Goal: Information Seeking & Learning: Understand process/instructions

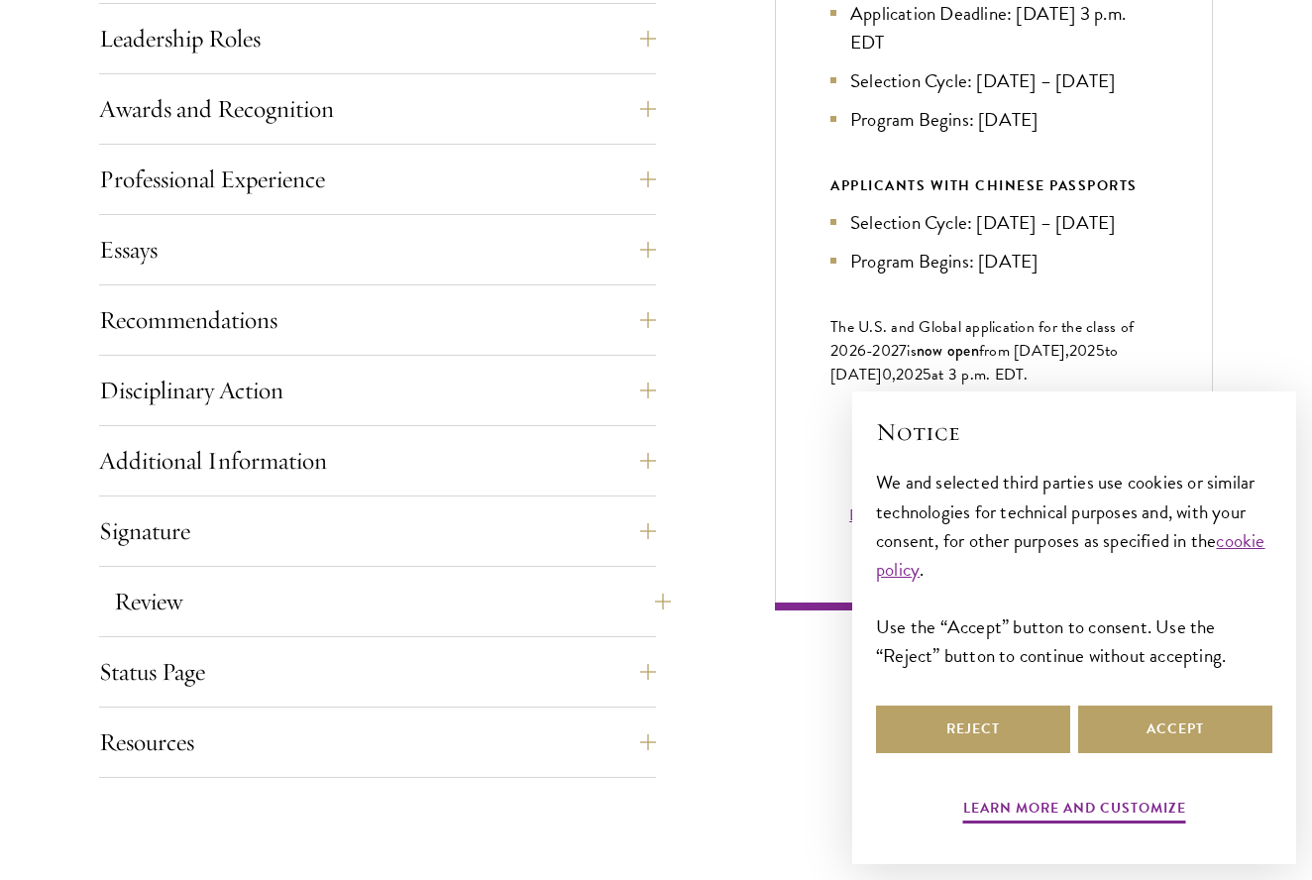
scroll to position [1210, 0]
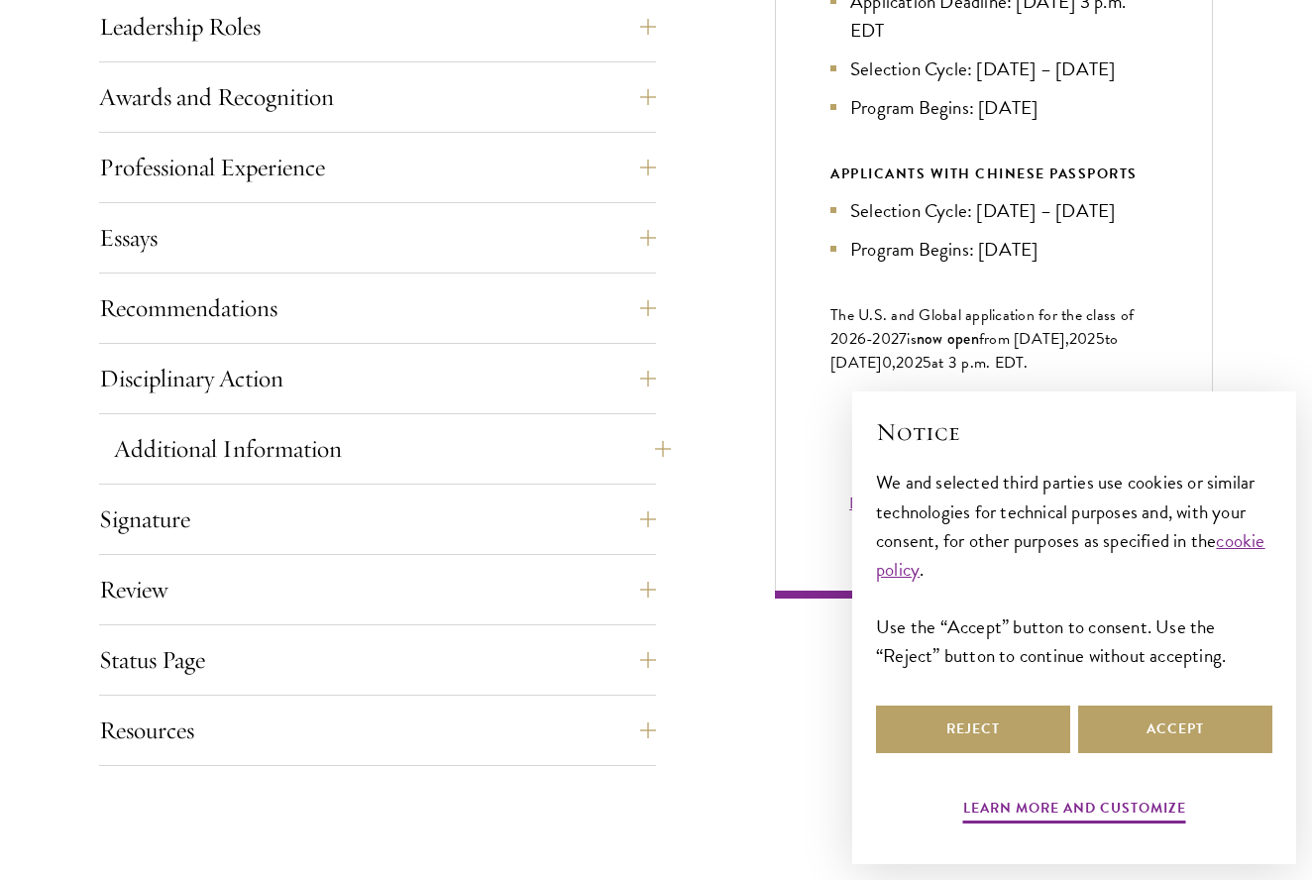
click at [618, 427] on button "Additional Information" at bounding box center [392, 449] width 557 height 48
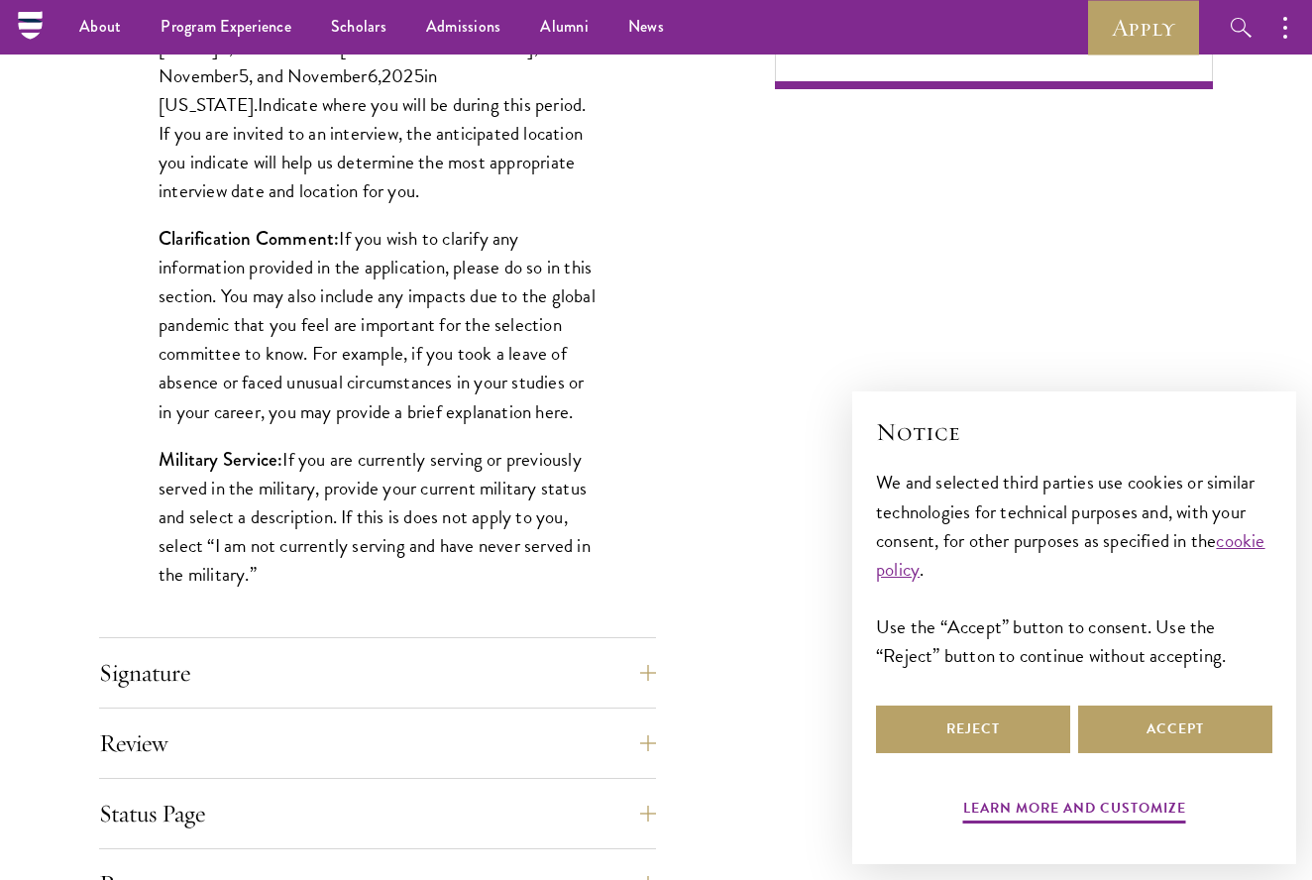
scroll to position [1501, 0]
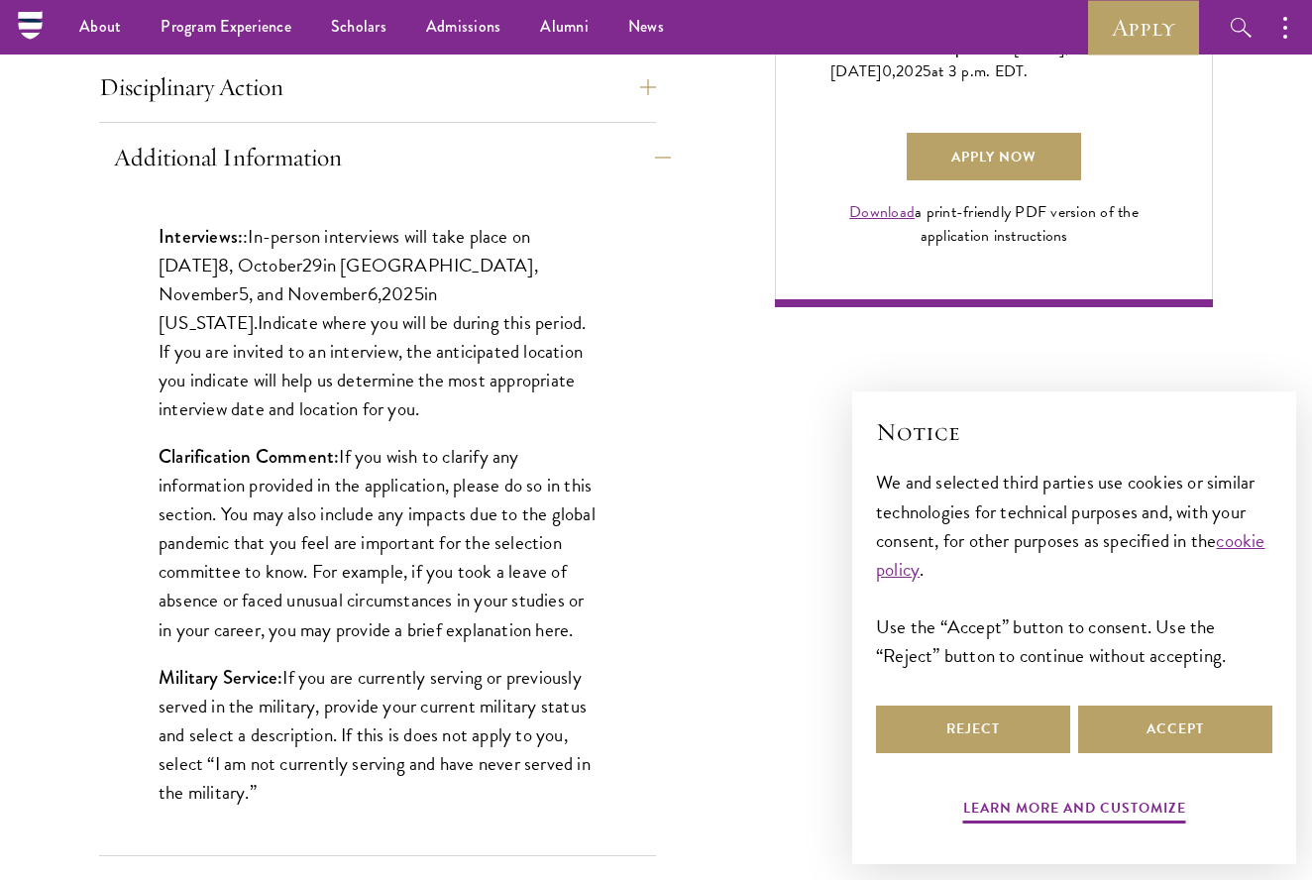
click at [605, 164] on button "Additional Information" at bounding box center [392, 158] width 557 height 48
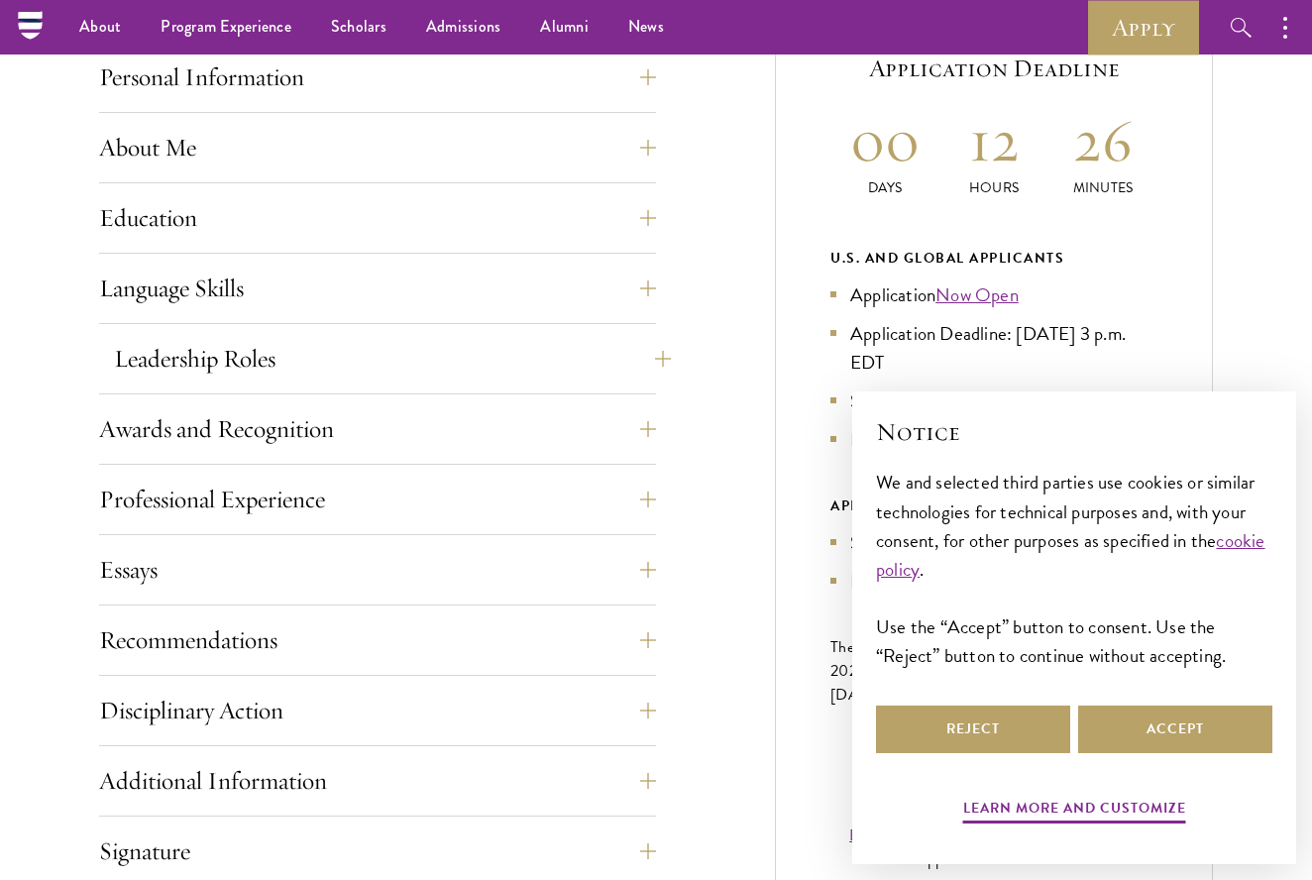
scroll to position [754, 0]
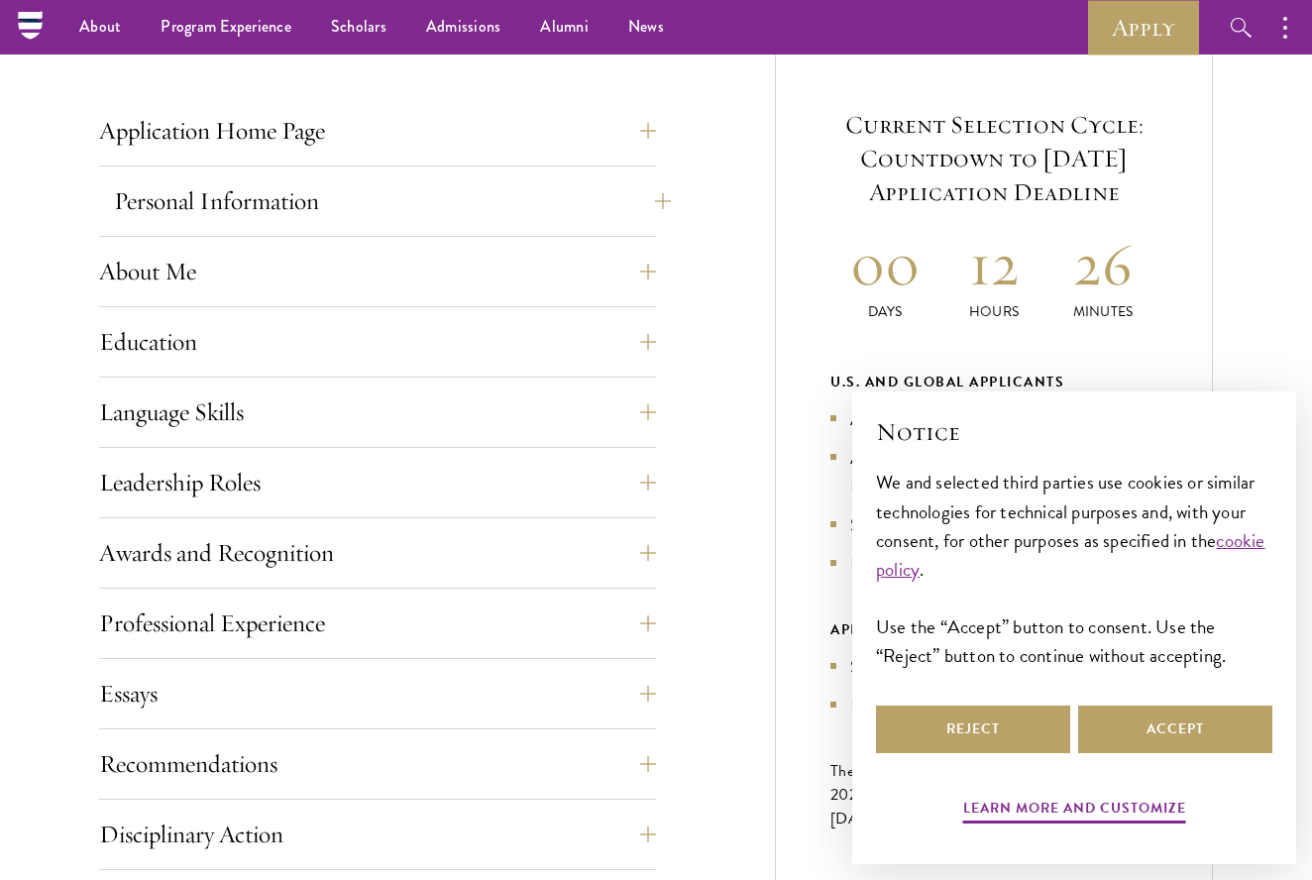
click at [538, 218] on button "Personal Information" at bounding box center [392, 201] width 557 height 48
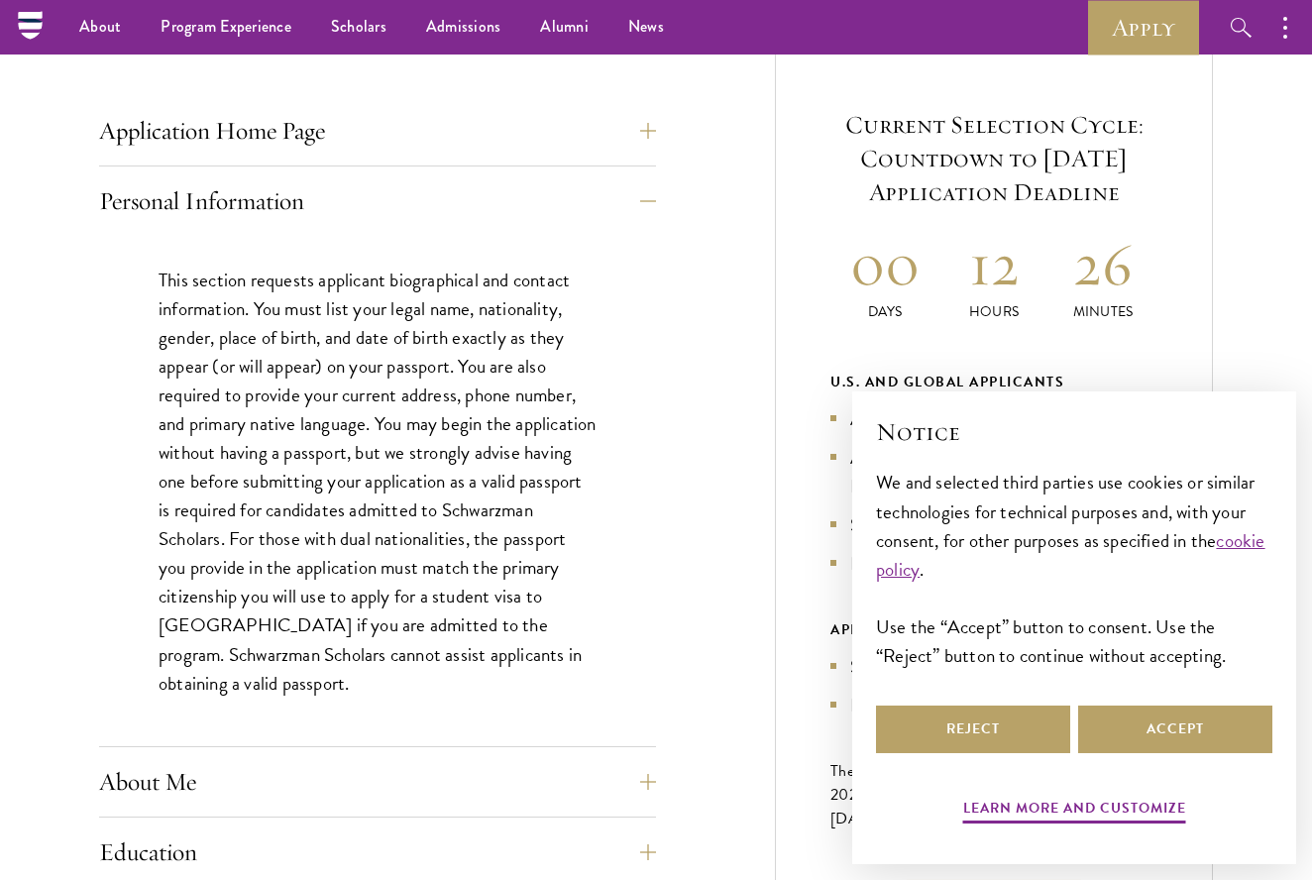
scroll to position [585, 0]
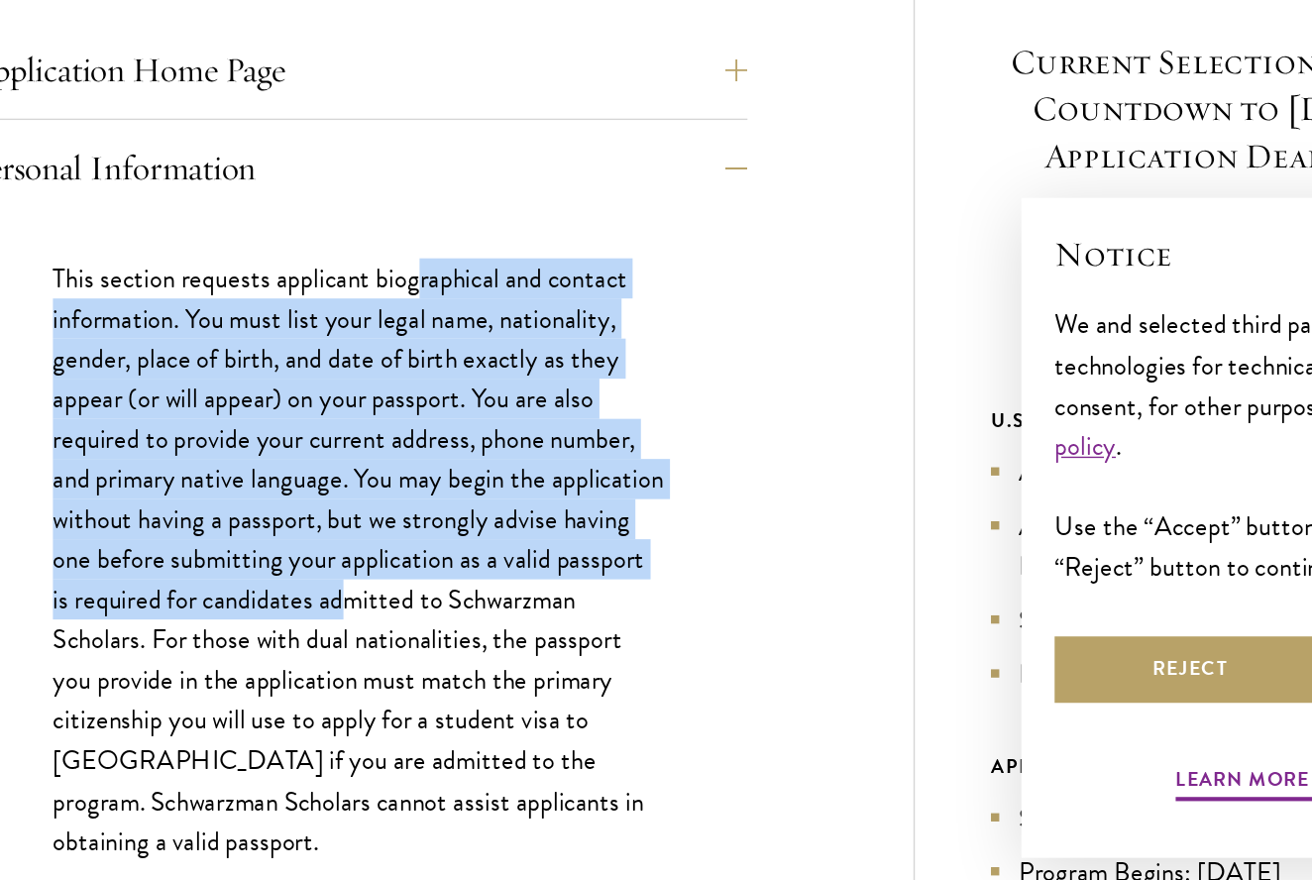
drag, startPoint x: 302, startPoint y: 202, endPoint x: 360, endPoint y: 425, distance: 230.2
click at [360, 435] on p "This section requests applicant biographical and contact information. You must …" at bounding box center [378, 651] width 438 height 432
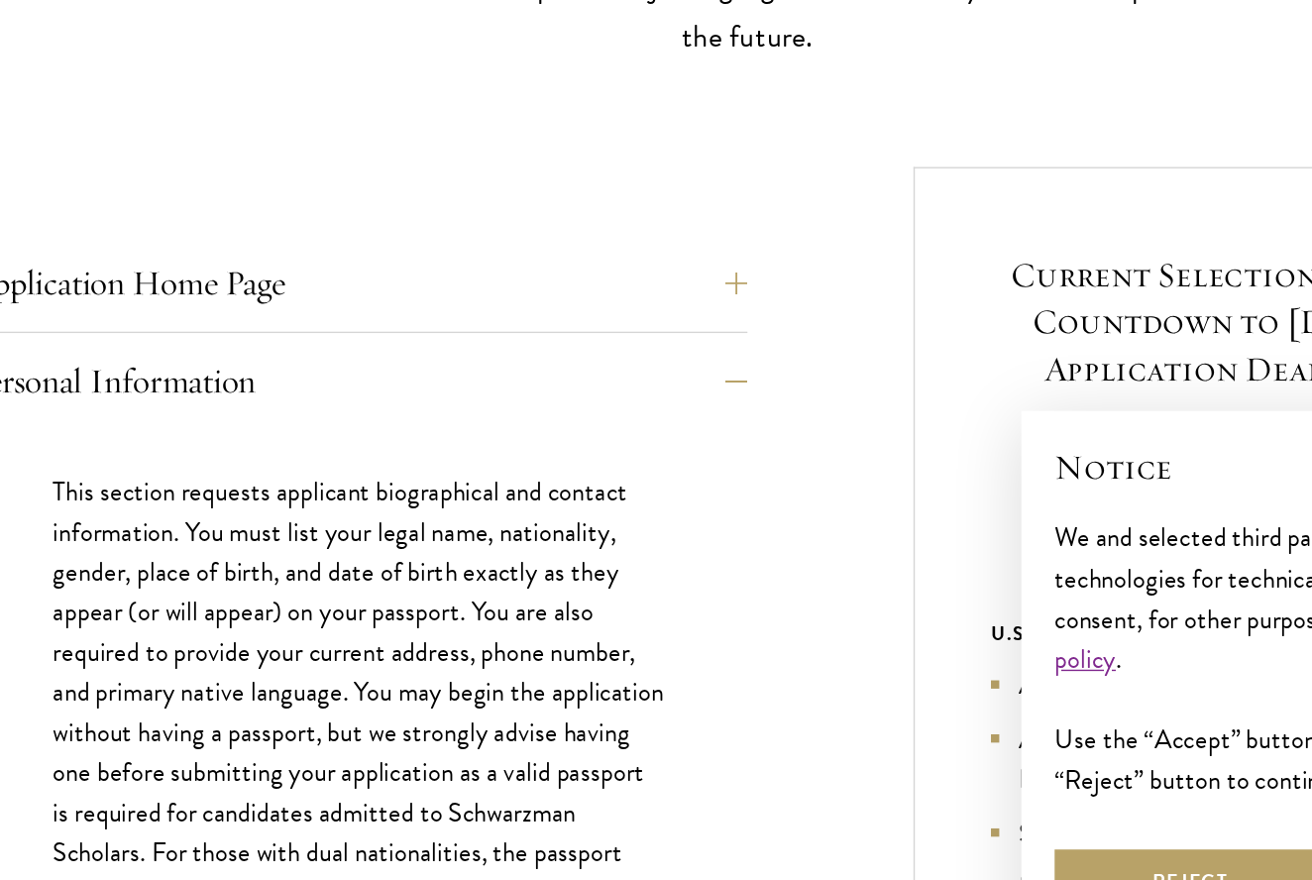
click at [382, 347] on div "Personal Information This section requests applicant biographical and contact i…" at bounding box center [377, 632] width 557 height 570
click at [384, 347] on button "Personal Information" at bounding box center [392, 371] width 557 height 48
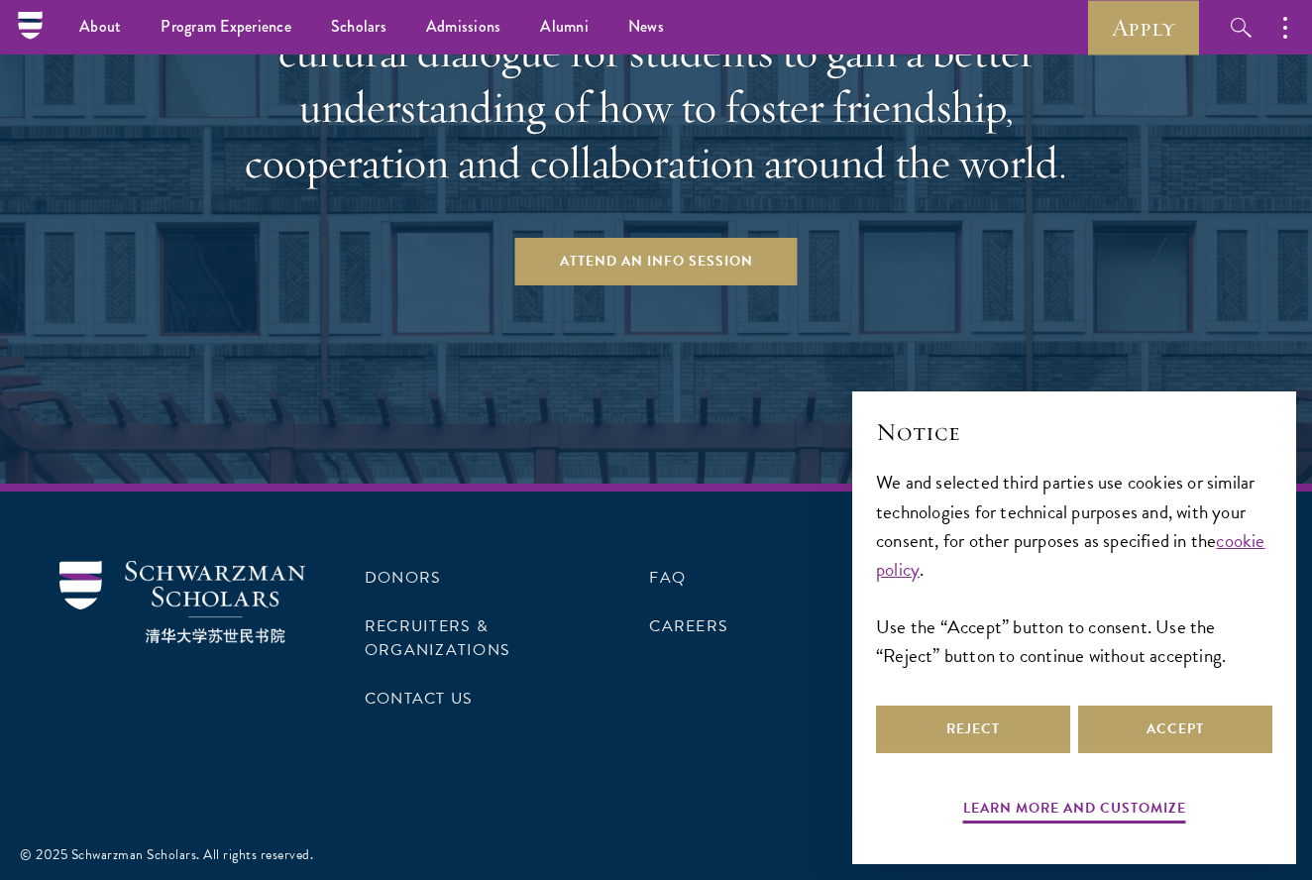
scroll to position [3786, 0]
